Goal: Task Accomplishment & Management: Complete application form

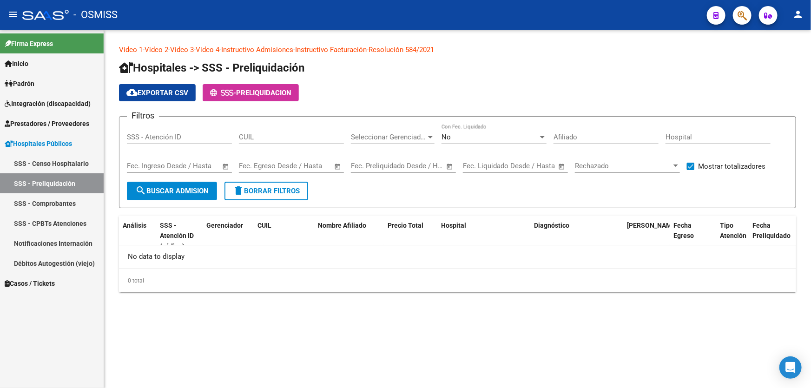
click at [433, 86] on div "cloud_download Exportar CSV - PRELIQUIDACION" at bounding box center [457, 92] width 677 height 17
click at [295, 257] on div "No data to display" at bounding box center [457, 256] width 677 height 23
click at [213, 349] on mat-sidenav-content "Video 1 - Video 2 - Video 3 - Video 4 - Instructivo Admisiones - Instructivo Fa…" at bounding box center [457, 209] width 707 height 358
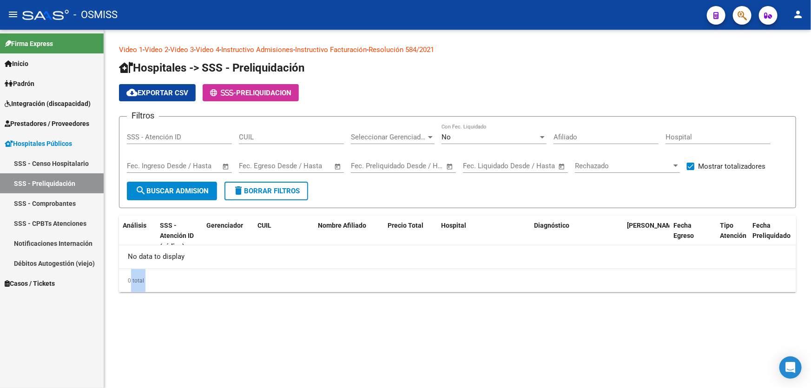
click at [213, 349] on mat-sidenav-content "Video 1 - Video 2 - Video 3 - Video 4 - Instructivo Admisiones - Instructivo Fa…" at bounding box center [457, 209] width 707 height 358
click at [77, 122] on span "Prestadores / Proveedores" at bounding box center [47, 124] width 85 height 10
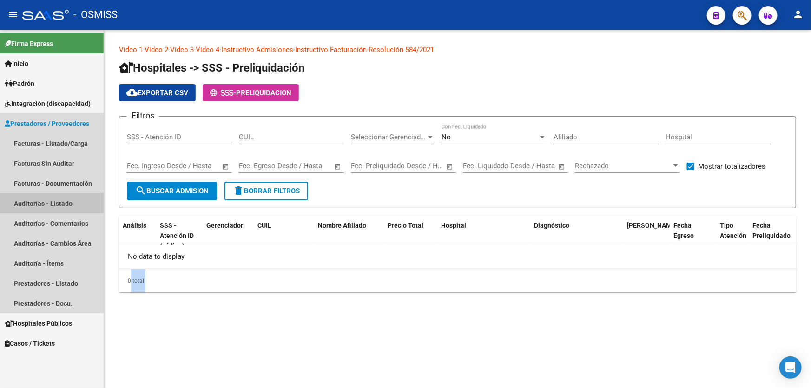
click at [61, 201] on link "Auditorías - Listado" at bounding box center [52, 203] width 104 height 20
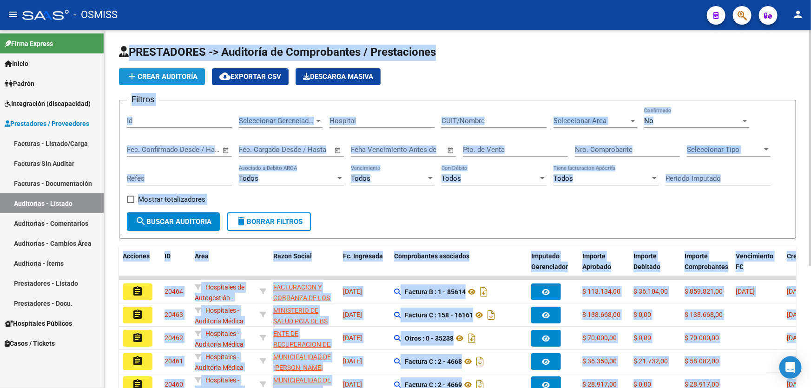
click at [164, 75] on span "add Crear Auditoría" at bounding box center [161, 77] width 71 height 8
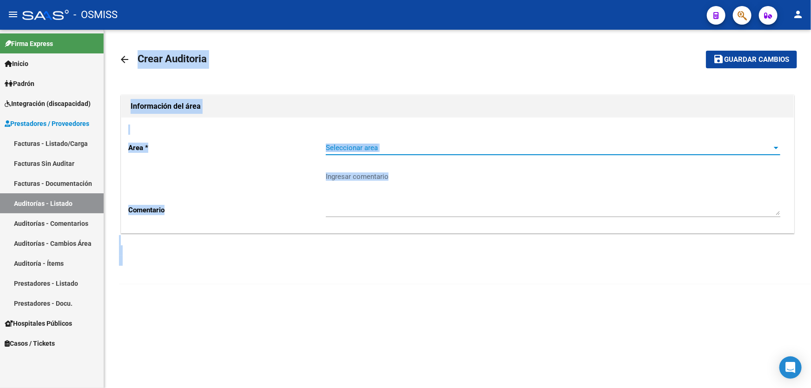
click at [451, 151] on span "Seleccionar area" at bounding box center [549, 148] width 446 height 8
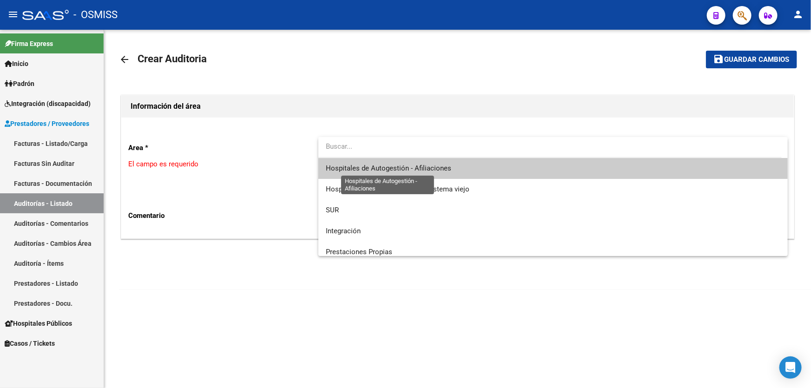
click at [447, 170] on span "Hospitales de Autogestión - Afiliaciones" at bounding box center [388, 168] width 125 height 8
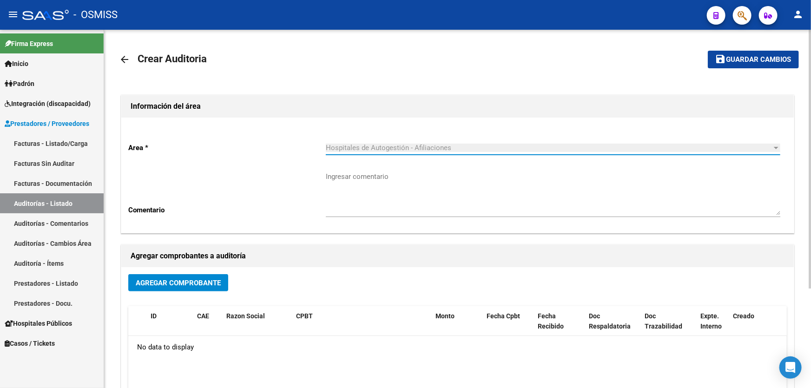
click at [152, 293] on div "Agregar Comprobante" at bounding box center [457, 286] width 659 height 25
click at [157, 280] on span "Agregar Comprobante" at bounding box center [178, 283] width 85 height 8
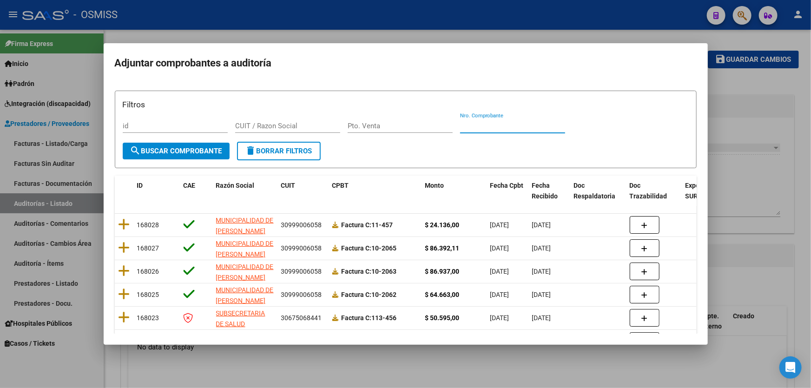
click at [482, 123] on input "Nro. Comprobante" at bounding box center [512, 126] width 105 height 8
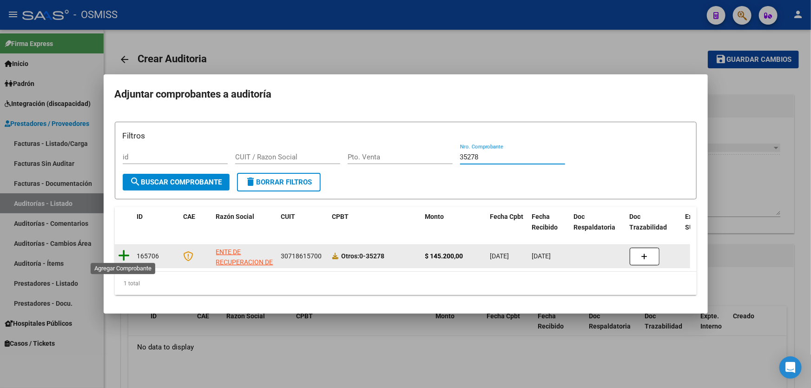
type input "35278"
click at [128, 257] on icon at bounding box center [125, 255] width 12 height 13
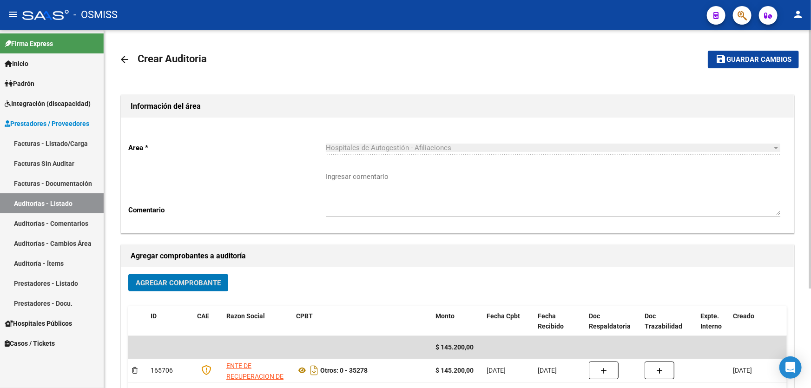
click at [732, 68] on mat-toolbar-row "save Guardar cambios" at bounding box center [728, 60] width 142 height 30
click at [732, 60] on span "Guardar cambios" at bounding box center [758, 60] width 65 height 8
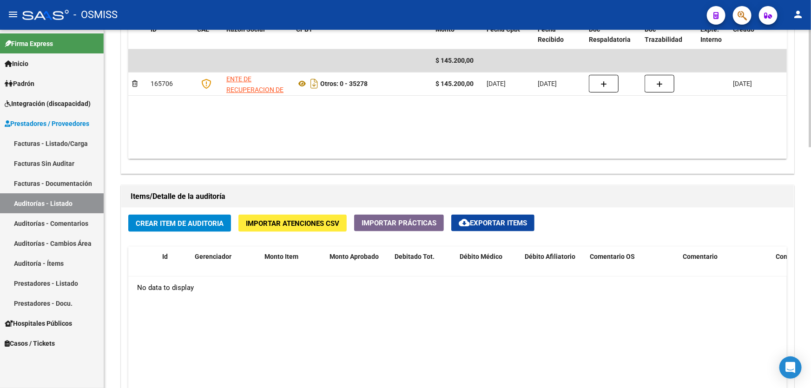
scroll to position [507, 0]
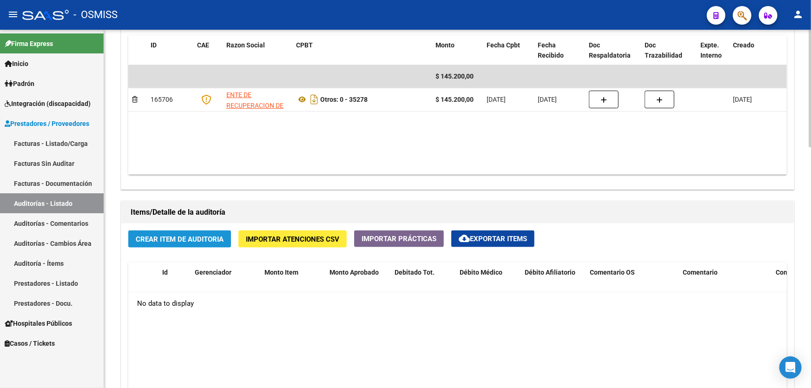
click at [212, 238] on span "Crear Item de Auditoria" at bounding box center [180, 239] width 88 height 8
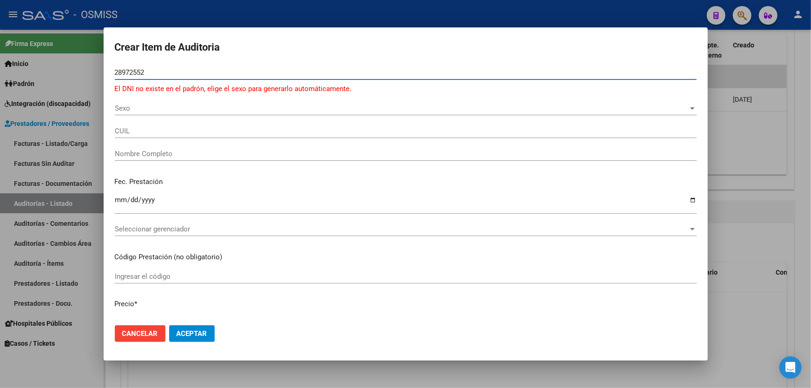
type input "28972552"
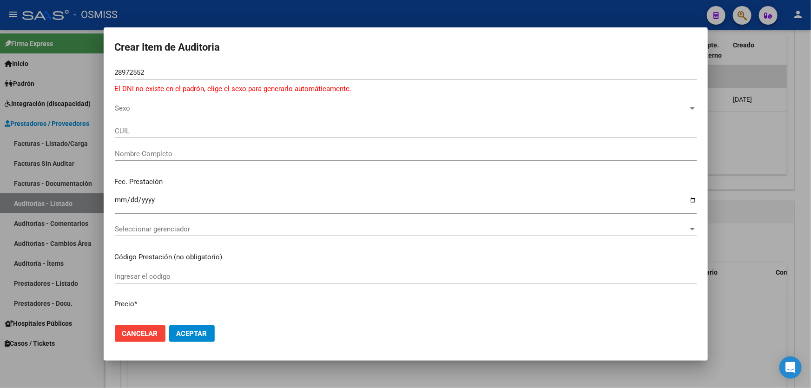
click at [134, 103] on div "Sexo Sexo" at bounding box center [406, 108] width 582 height 14
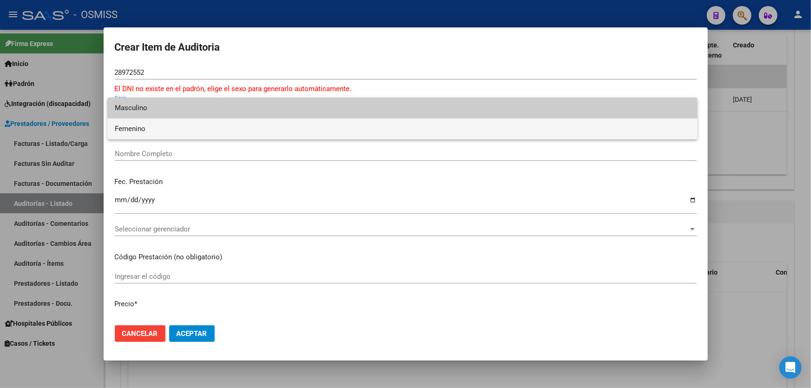
click at [148, 125] on span "Femenino" at bounding box center [402, 129] width 575 height 21
type input "27289725526"
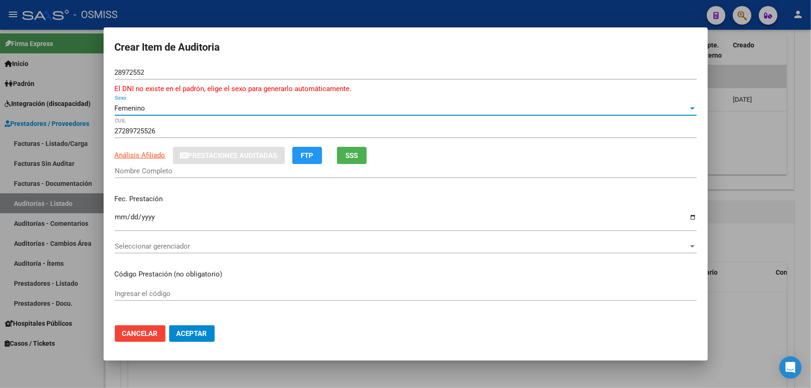
type input "[PERSON_NAME]"
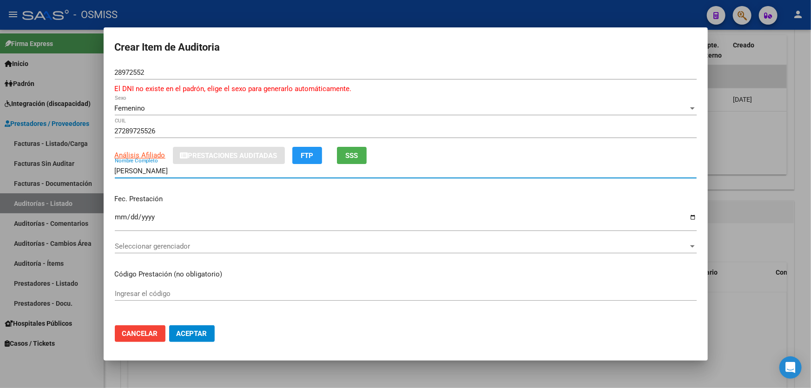
click at [115, 172] on input "[PERSON_NAME]" at bounding box center [406, 171] width 582 height 8
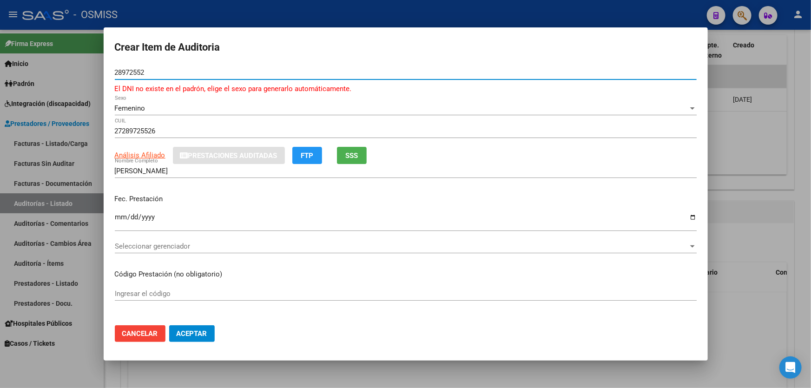
click at [128, 69] on input "28972552" at bounding box center [406, 72] width 582 height 8
click at [122, 216] on input "Ingresar la fecha" at bounding box center [406, 220] width 582 height 15
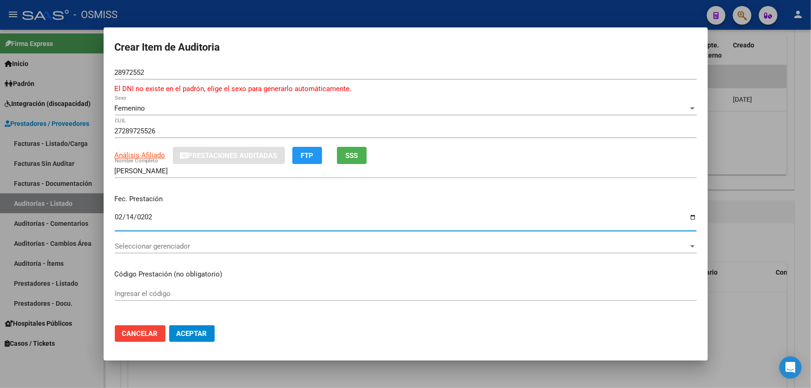
type input "[DATE]"
click at [163, 252] on div "Seleccionar gerenciador Seleccionar gerenciador" at bounding box center [406, 246] width 582 height 14
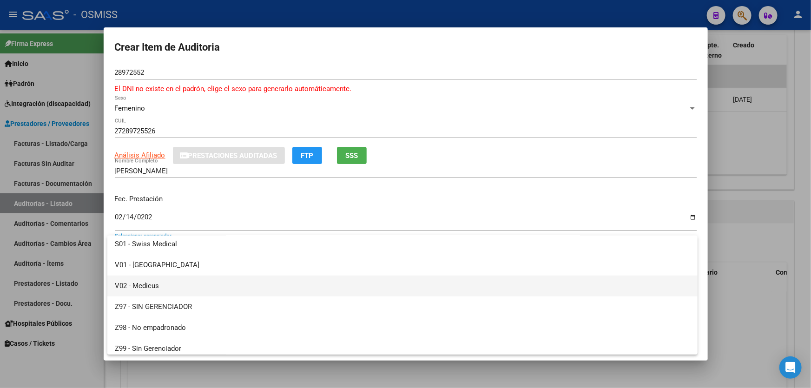
scroll to position [253, 0]
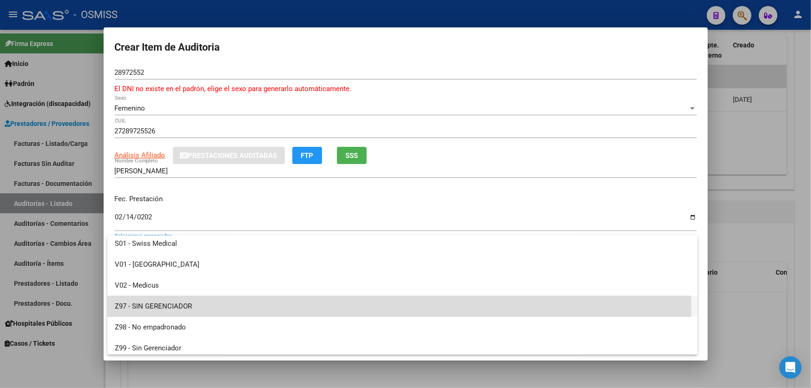
click at [183, 307] on span "Z97 - SIN GERENCIADOR" at bounding box center [402, 306] width 575 height 21
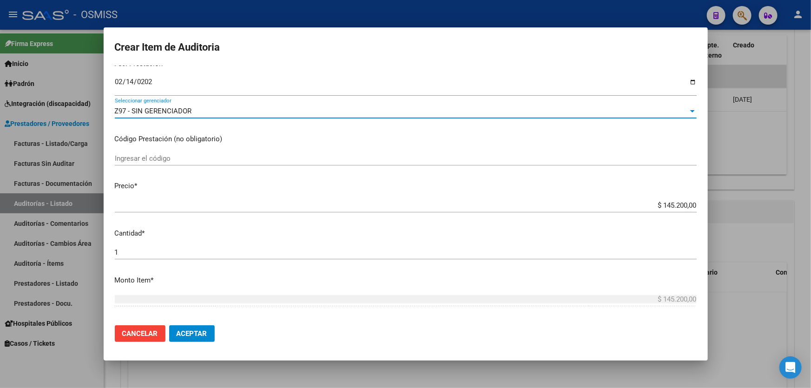
scroll to position [169, 0]
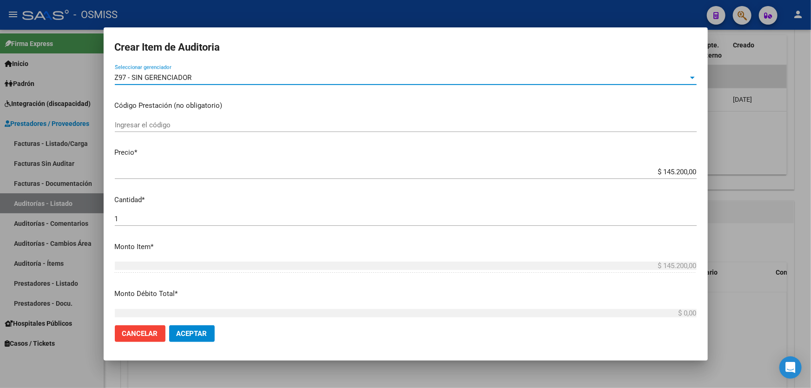
drag, startPoint x: 642, startPoint y: 172, endPoint x: 811, endPoint y: 102, distance: 182.6
click at [811, 113] on div "Crear Item de Auditoria 28972552 Nro Documento El DNI no existe en el padrón, e…" at bounding box center [405, 194] width 811 height 388
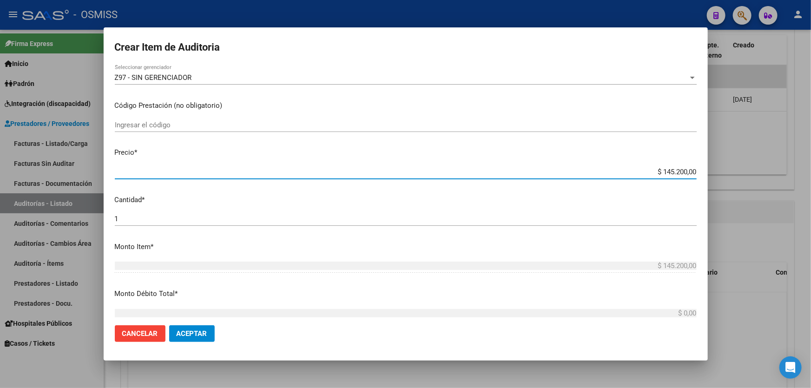
type input "$ 0,05"
type input "$ 0,54"
type input "$ 5,40"
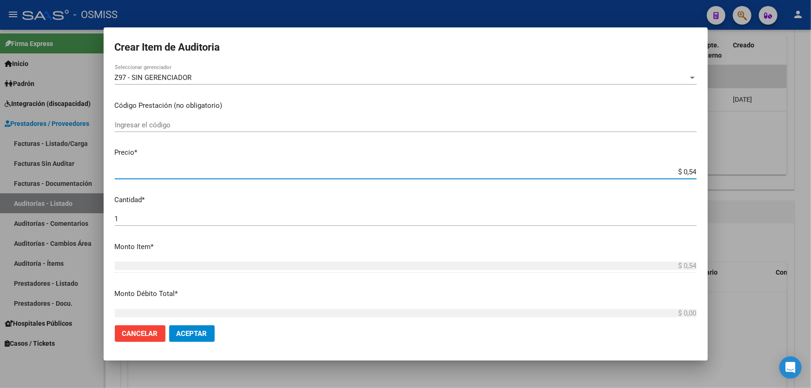
type input "$ 5,40"
type input "$ 54,00"
type input "$ 540,00"
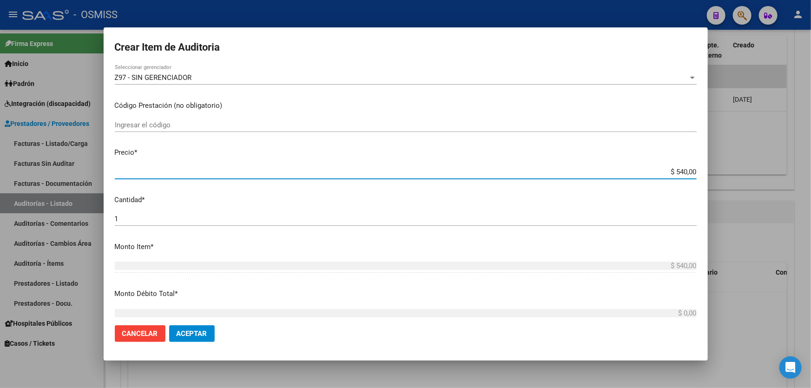
type input "$ 5.400,00"
type input "$ 54.000,00"
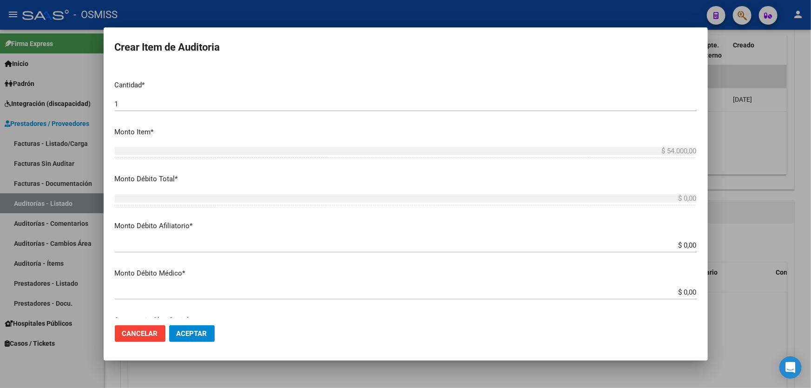
scroll to position [422, 0]
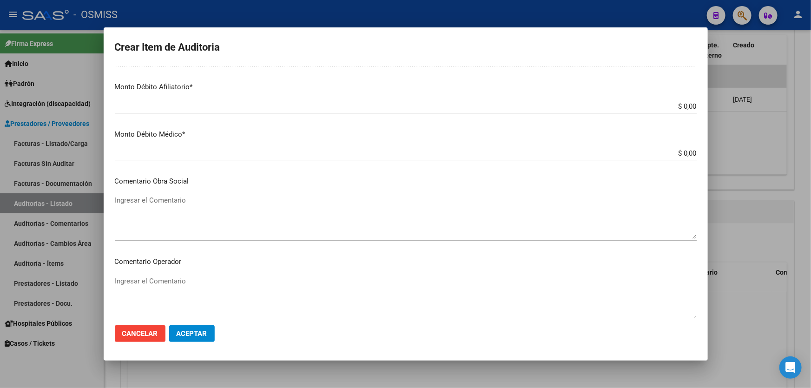
drag, startPoint x: 659, startPoint y: 114, endPoint x: 673, endPoint y: 112, distance: 14.5
click at [673, 112] on div "$ 0,00 Ingresar el monto Afiliatorio" at bounding box center [406, 110] width 582 height 23
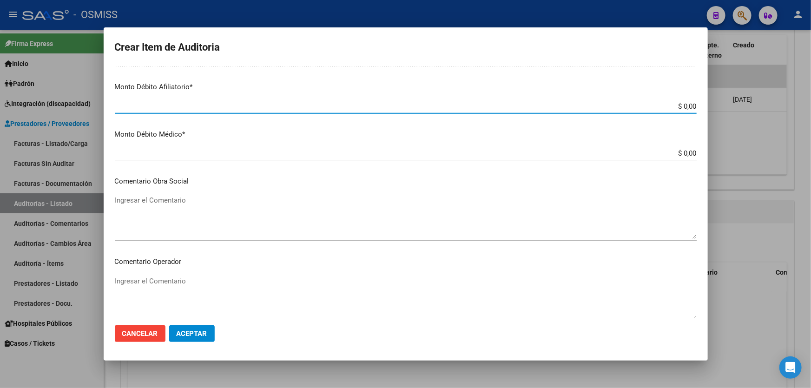
drag, startPoint x: 641, startPoint y: 104, endPoint x: 811, endPoint y: 100, distance: 169.2
click at [804, 101] on div "Crear Item de Auditoria 28972552 Nro Documento El DNI no existe en el padrón, e…" at bounding box center [405, 194] width 811 height 388
type input "$ 0,05"
type input "$ 0,54"
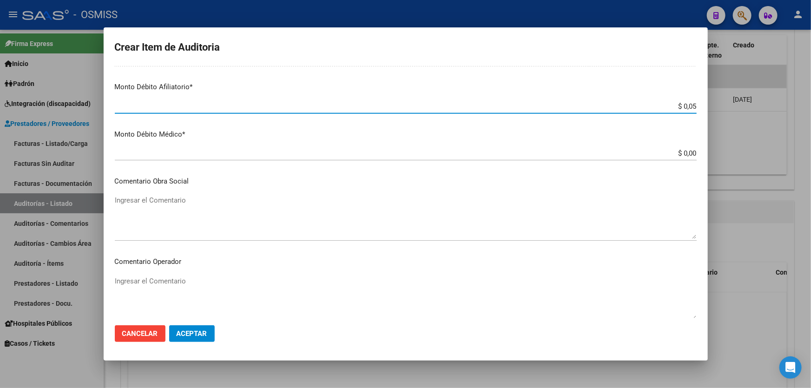
type input "$ 0,54"
type input "$ 5,40"
type input "$ 54,00"
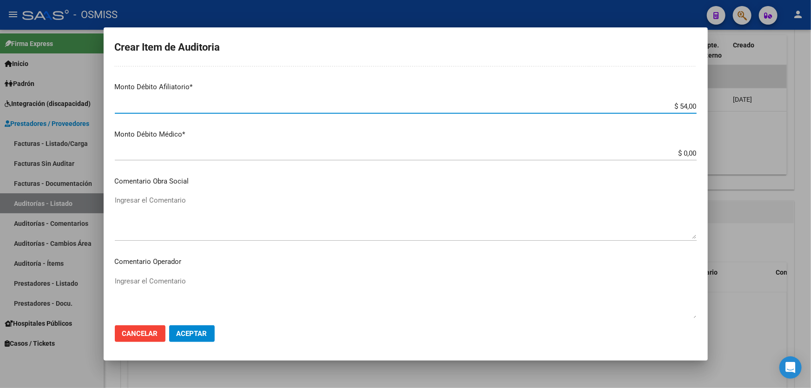
type input "$ 540,00"
type input "$ 5.400,00"
type input "$ 54.000,00"
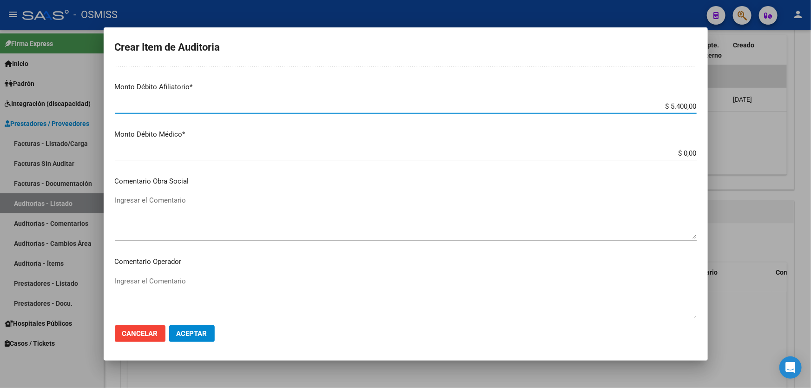
type input "$ 54.000,00"
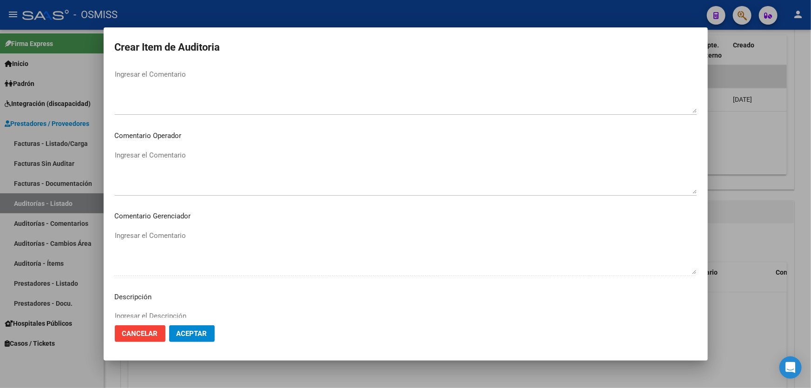
scroll to position [549, 0]
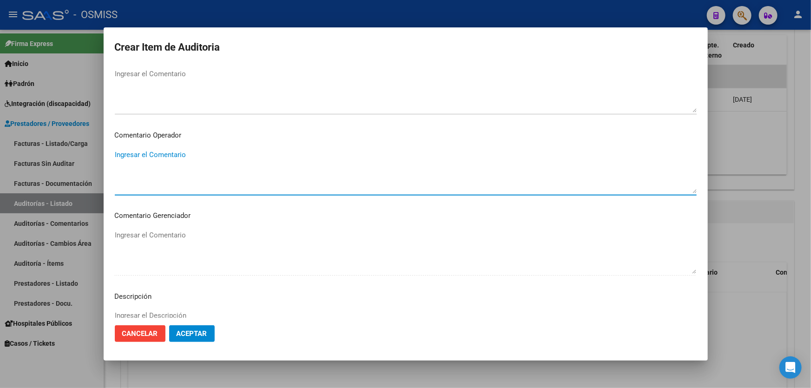
click at [198, 160] on textarea "Ingresar el Comentario" at bounding box center [406, 172] width 582 height 44
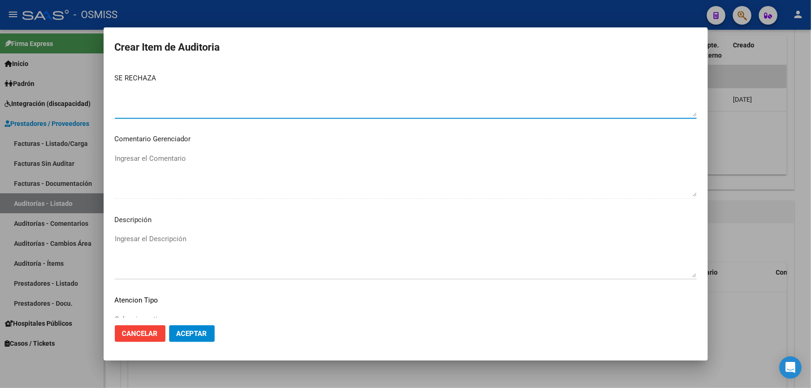
scroll to position [689, 0]
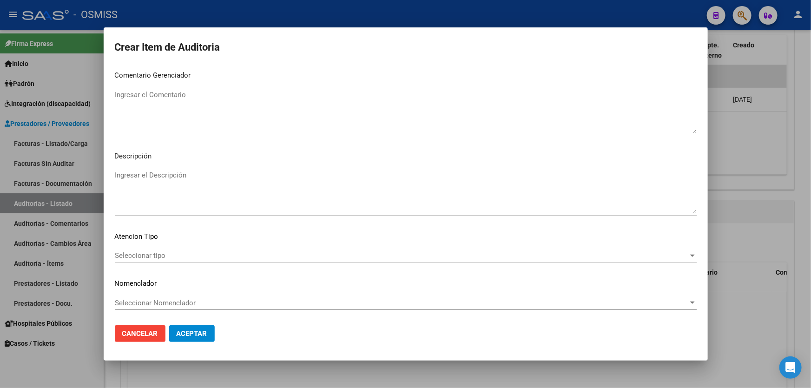
type textarea "SE RECHAZA"
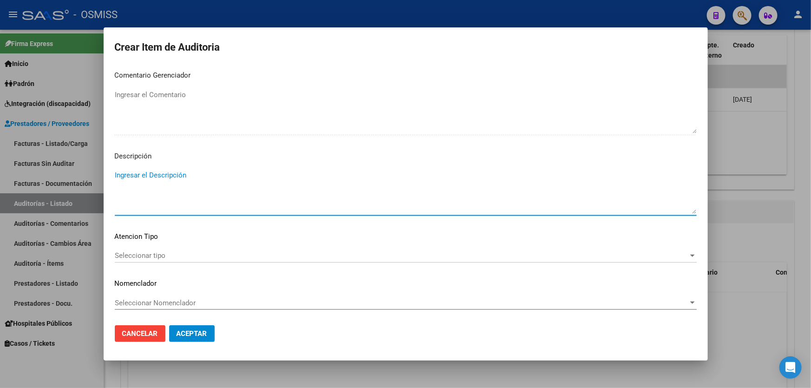
click at [170, 186] on textarea "Ingresar el Descripción" at bounding box center [406, 192] width 582 height 44
paste textarea "El afiliado de referencia no existe en el padrón de nuestra Obra Social. No se …"
type textarea "El afiliado de referencia no existe en el padrón de nuestra Obra Social. No se …"
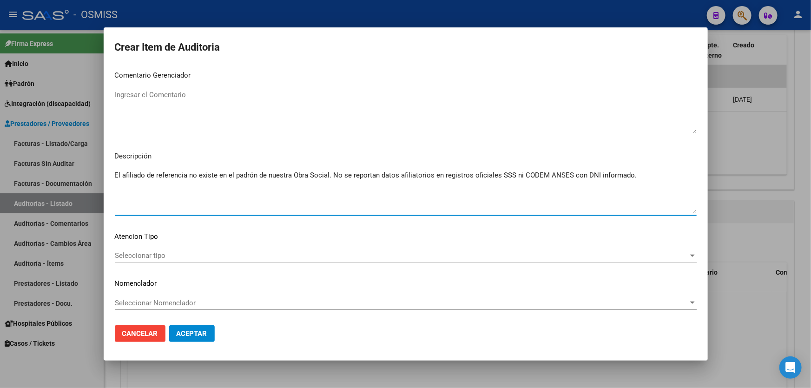
click at [633, 172] on textarea "El afiliado de referencia no existe en el padrón de nuestra Obra Social. No se …" at bounding box center [406, 192] width 582 height 44
drag, startPoint x: 636, startPoint y: 176, endPoint x: 101, endPoint y: 145, distance: 535.9
click at [101, 145] on div "Crear Item de Auditoria 28972552 Nro Documento El DNI no existe en el padrón, e…" at bounding box center [405, 194] width 811 height 388
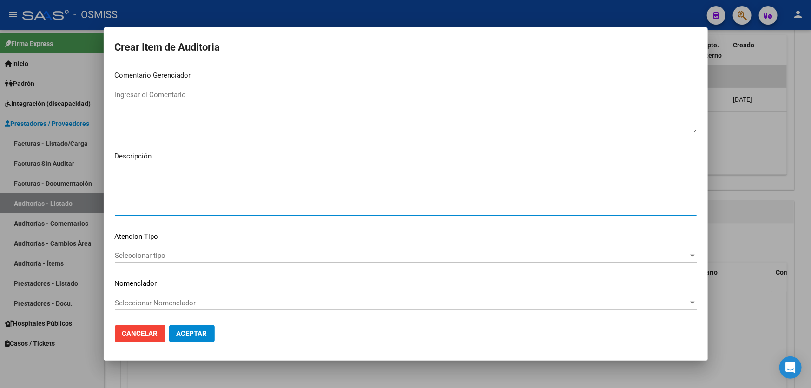
paste textarea "Los datos informados en el detalle de prestacion (Anexo II), no coinciden con l…"
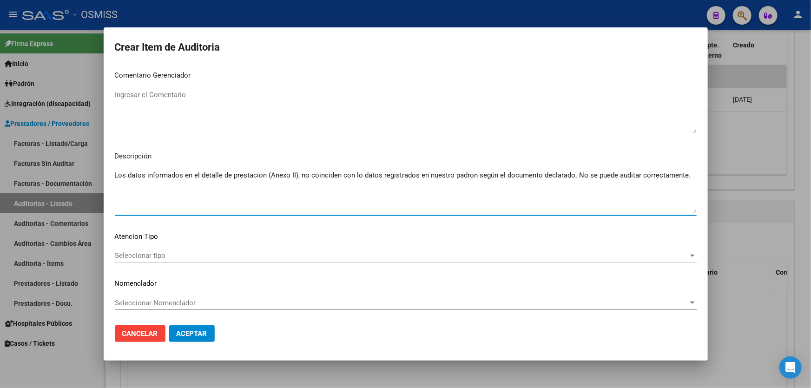
type textarea "Los datos informados en el detalle de prestacion (Anexo II), no coinciden con l…"
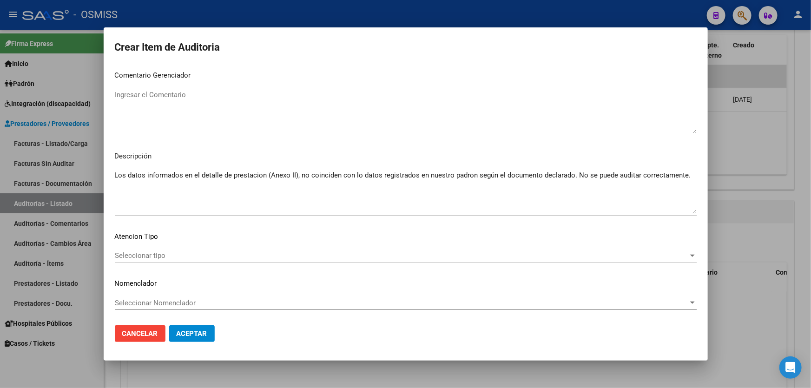
drag, startPoint x: 210, startPoint y: 330, endPoint x: 308, endPoint y: 135, distance: 218.2
click at [297, 160] on form "Crear Item de Auditoria 28972552 Nro Documento El DNI no existe en el padrón, e…" at bounding box center [406, 194] width 582 height 311
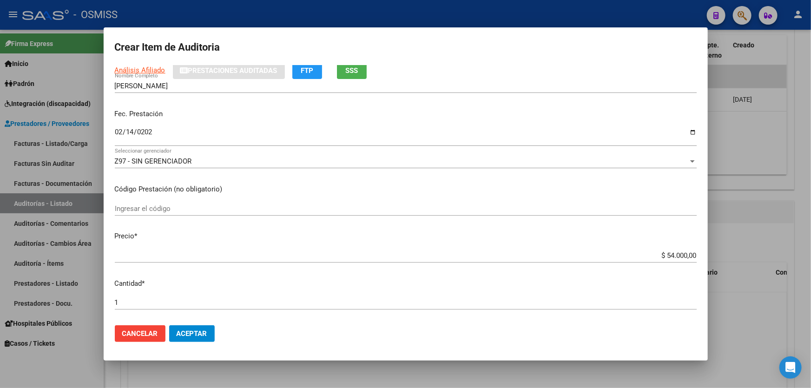
scroll to position [0, 0]
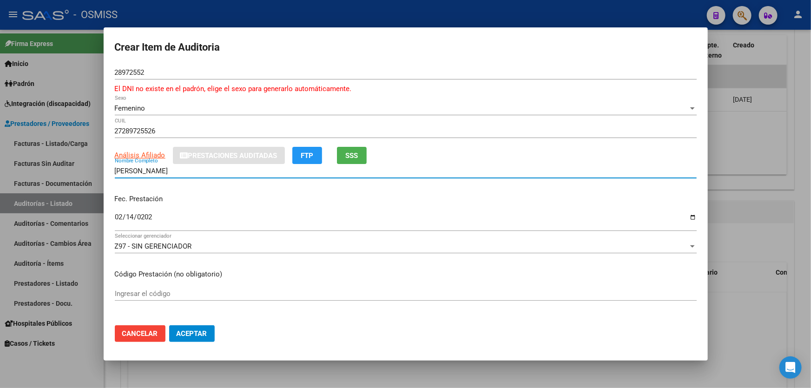
click at [115, 170] on input "[PERSON_NAME]" at bounding box center [406, 171] width 582 height 8
click at [243, 171] on input "[PERSON_NAME] - ([PERSON_NAME]" at bounding box center [406, 171] width 582 height 8
type input "[PERSON_NAME] - ([PERSON_NAME])"
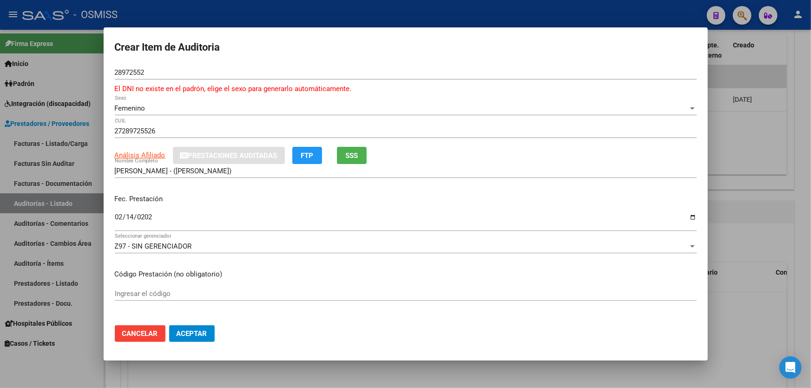
click at [188, 324] on mat-dialog-actions "Cancelar Aceptar" at bounding box center [406, 334] width 582 height 32
click at [189, 330] on span "Aceptar" at bounding box center [192, 334] width 31 height 8
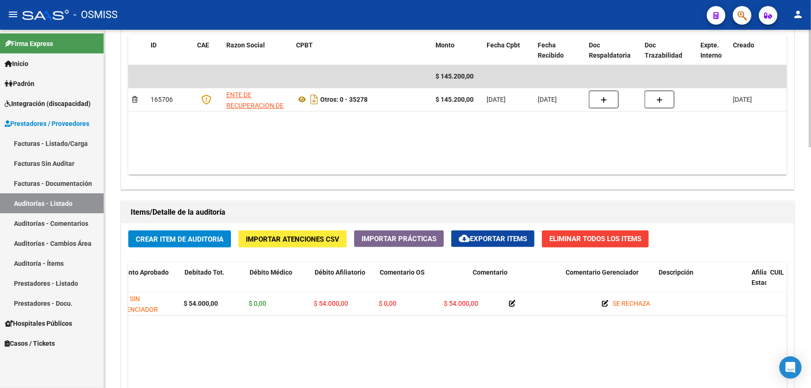
scroll to position [0, 381]
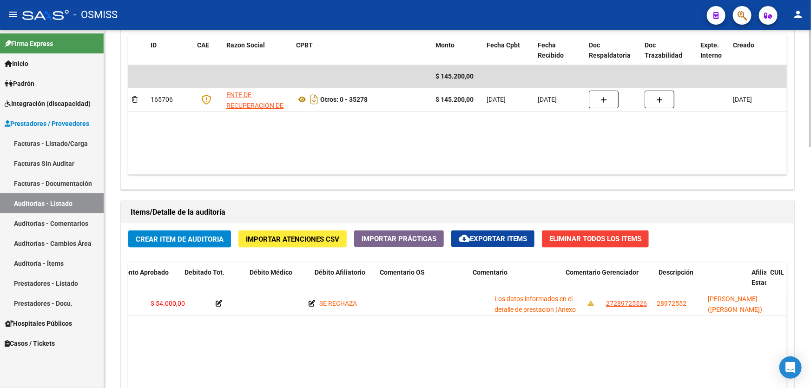
drag, startPoint x: 527, startPoint y: 321, endPoint x: 604, endPoint y: 321, distance: 77.2
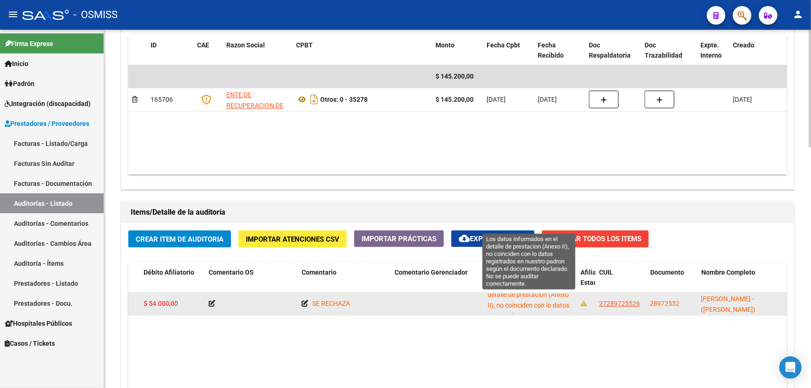
scroll to position [54, 0]
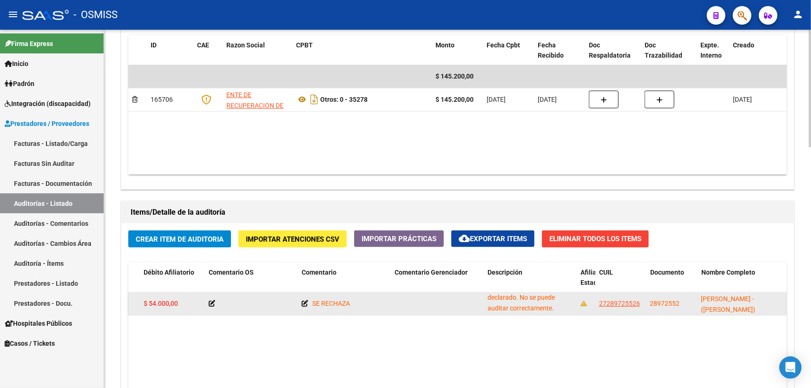
drag, startPoint x: 488, startPoint y: 297, endPoint x: 554, endPoint y: 309, distance: 66.0
click at [554, 309] on div "Los datos informados en el detalle de prestacion (Anexo II), no coinciden con l…" at bounding box center [531, 304] width 86 height 20
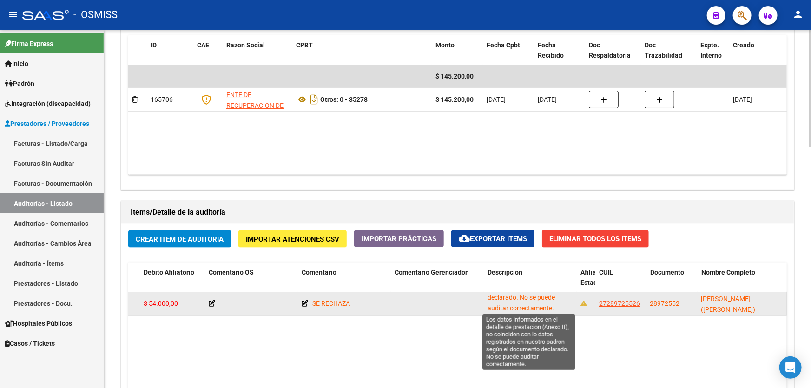
copy span "Los datos informados en el detalle de prestacion (Anexo II), no coinciden con l…"
